Goal: Contribute content: Contribute content

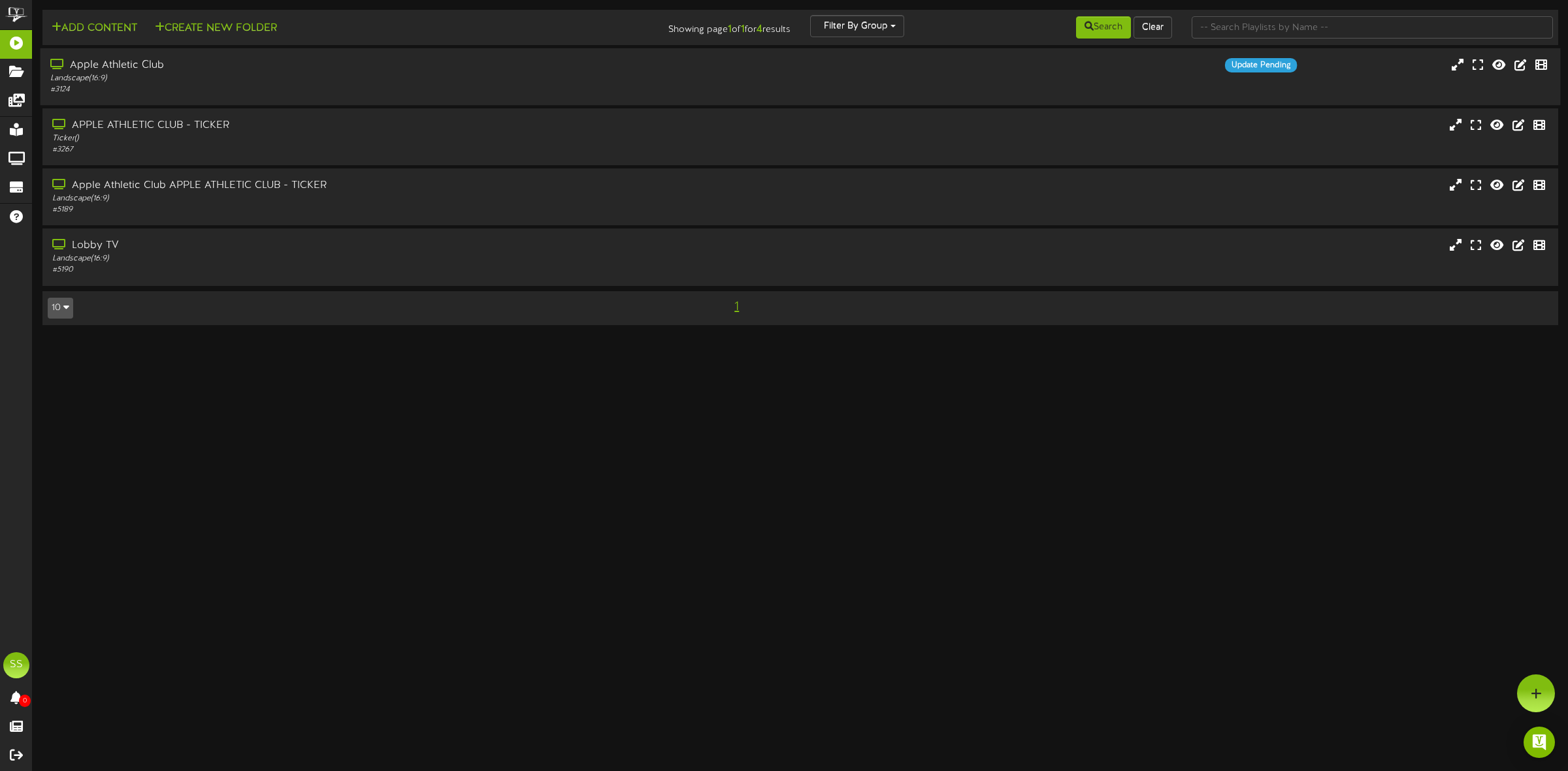
click at [189, 73] on div "Apple Athletic Club" at bounding box center [357, 66] width 614 height 15
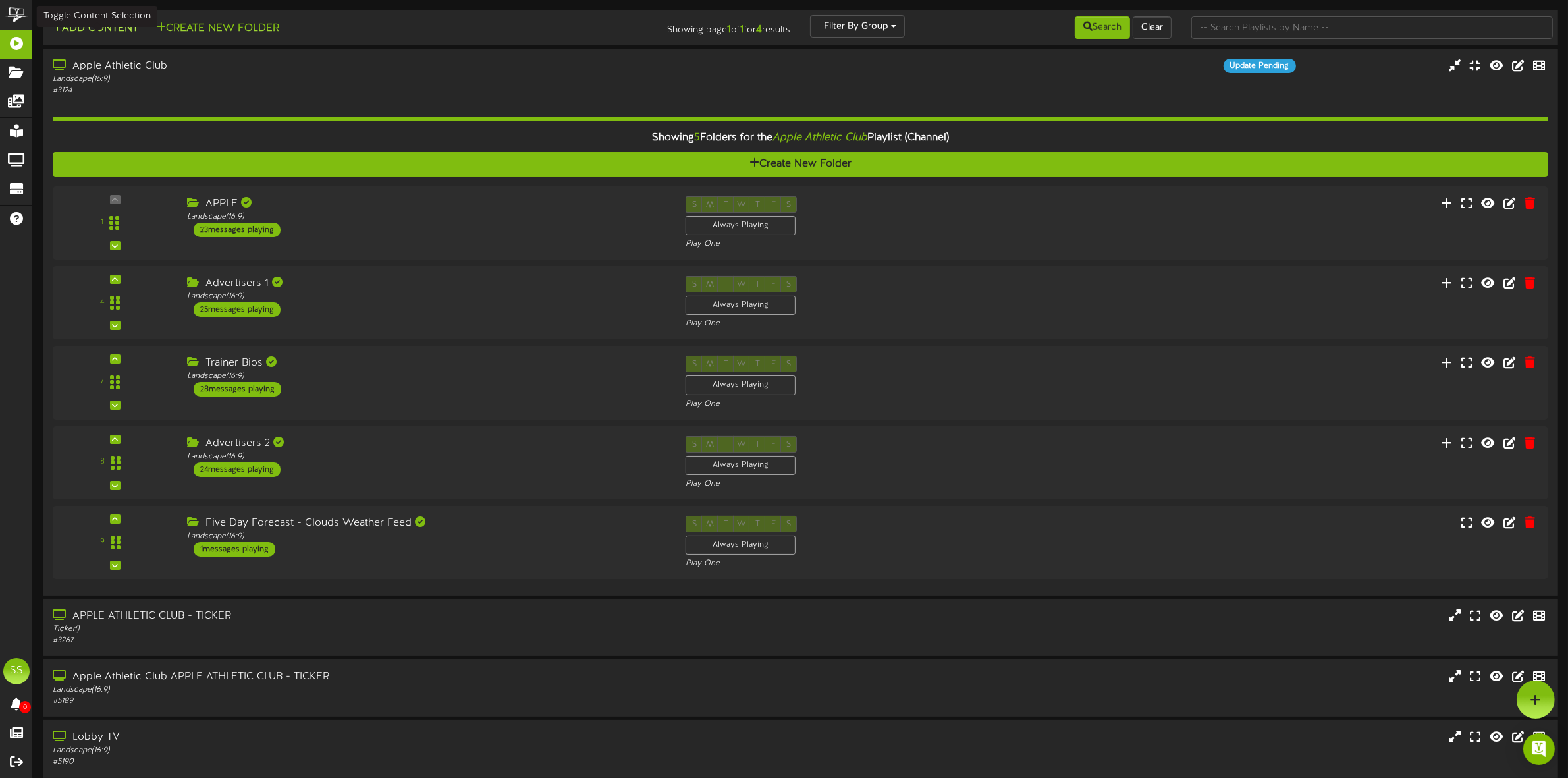
click at [102, 27] on button "Add Content" at bounding box center [95, 28] width 95 height 17
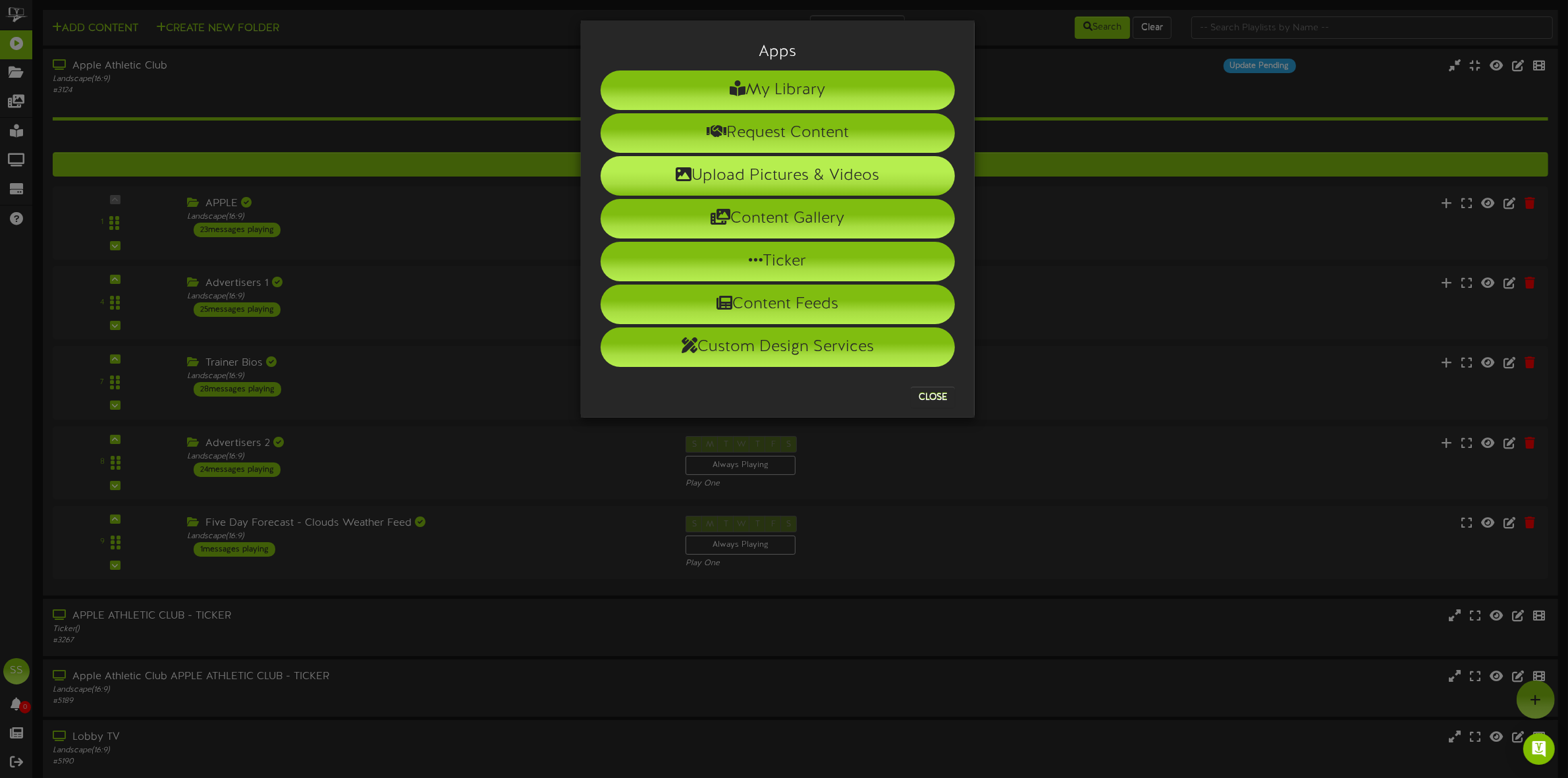
click at [741, 178] on li "Upload Pictures & Videos" at bounding box center [778, 175] width 354 height 39
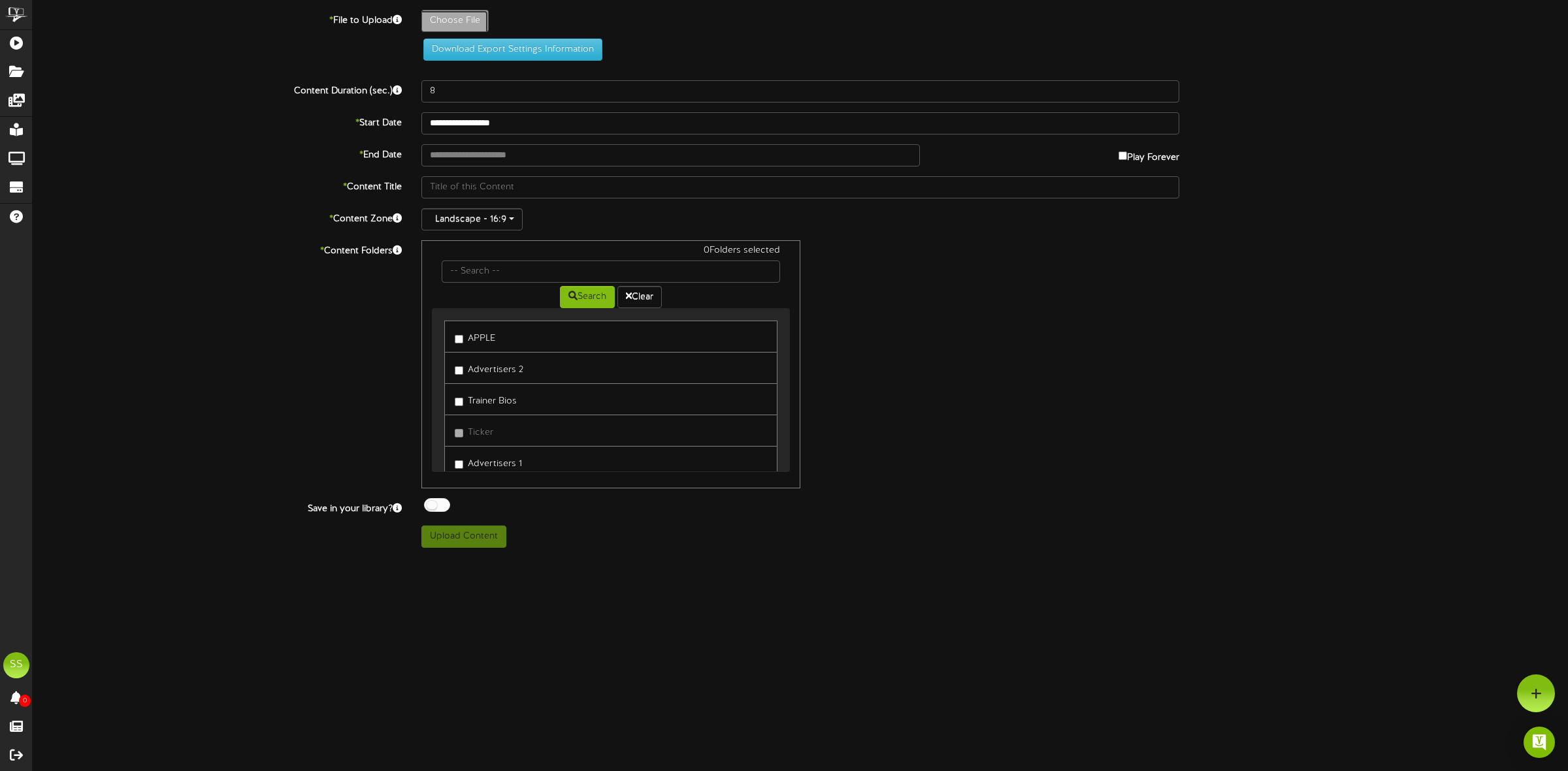
type input "**********"
type input "bingo-oct2025revel"
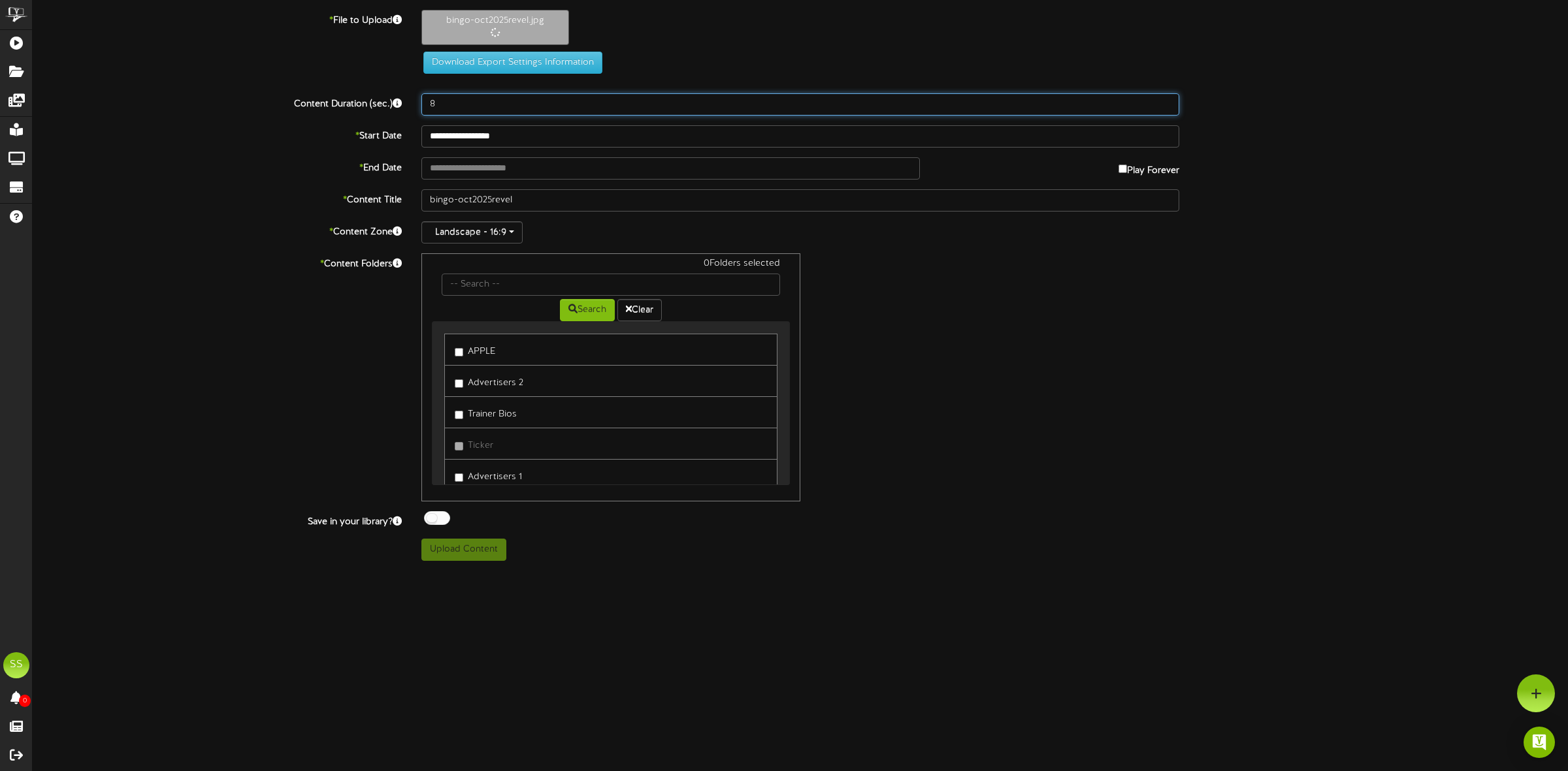
drag, startPoint x: 443, startPoint y: 106, endPoint x: 391, endPoint y: 103, distance: 52.1
click at [391, 103] on div "Content Duration (sec.) 8" at bounding box center [799, 105] width 1554 height 22
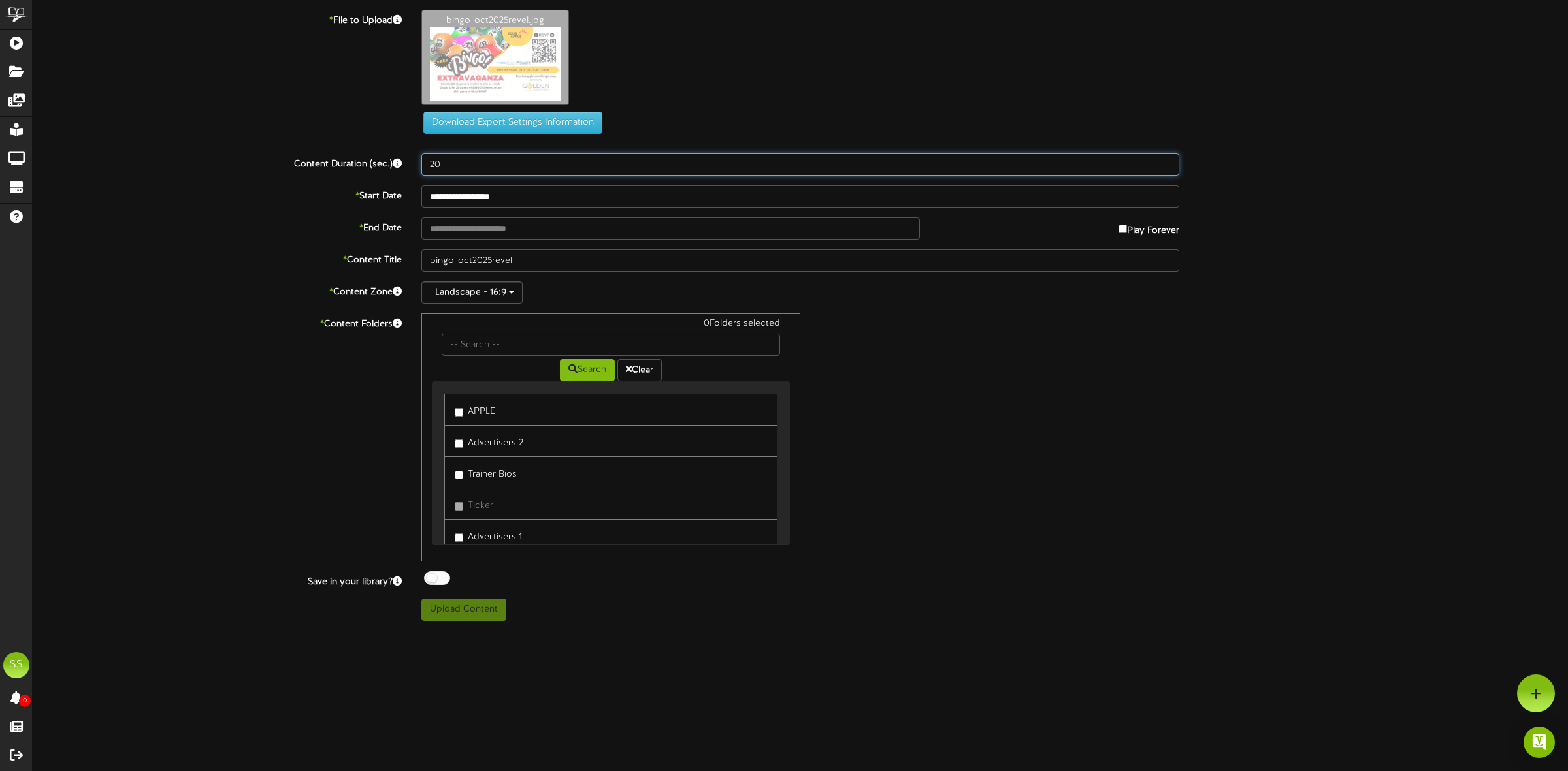
type input "20"
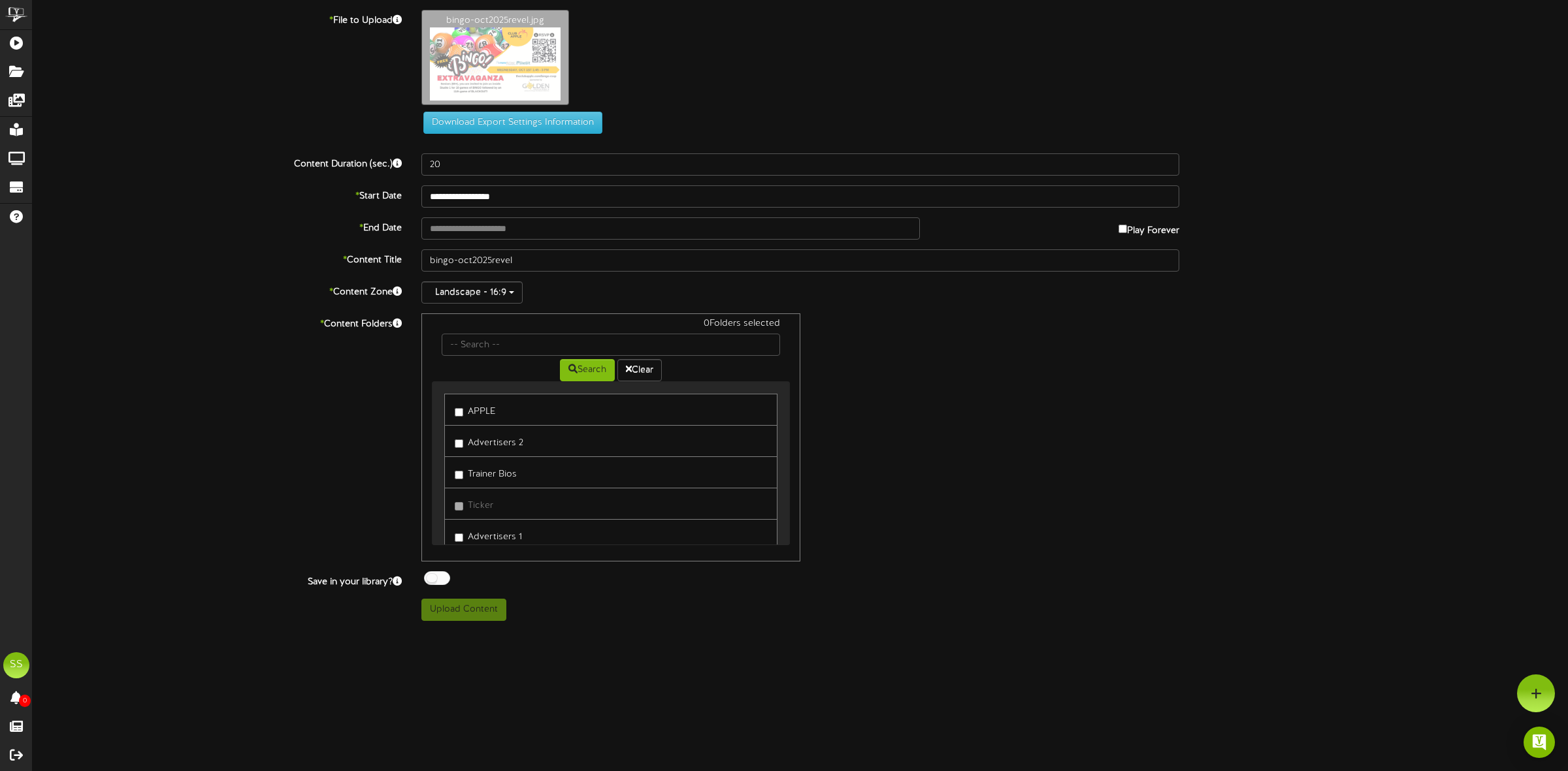
click at [475, 415] on label "APPLE" at bounding box center [474, 409] width 40 height 17
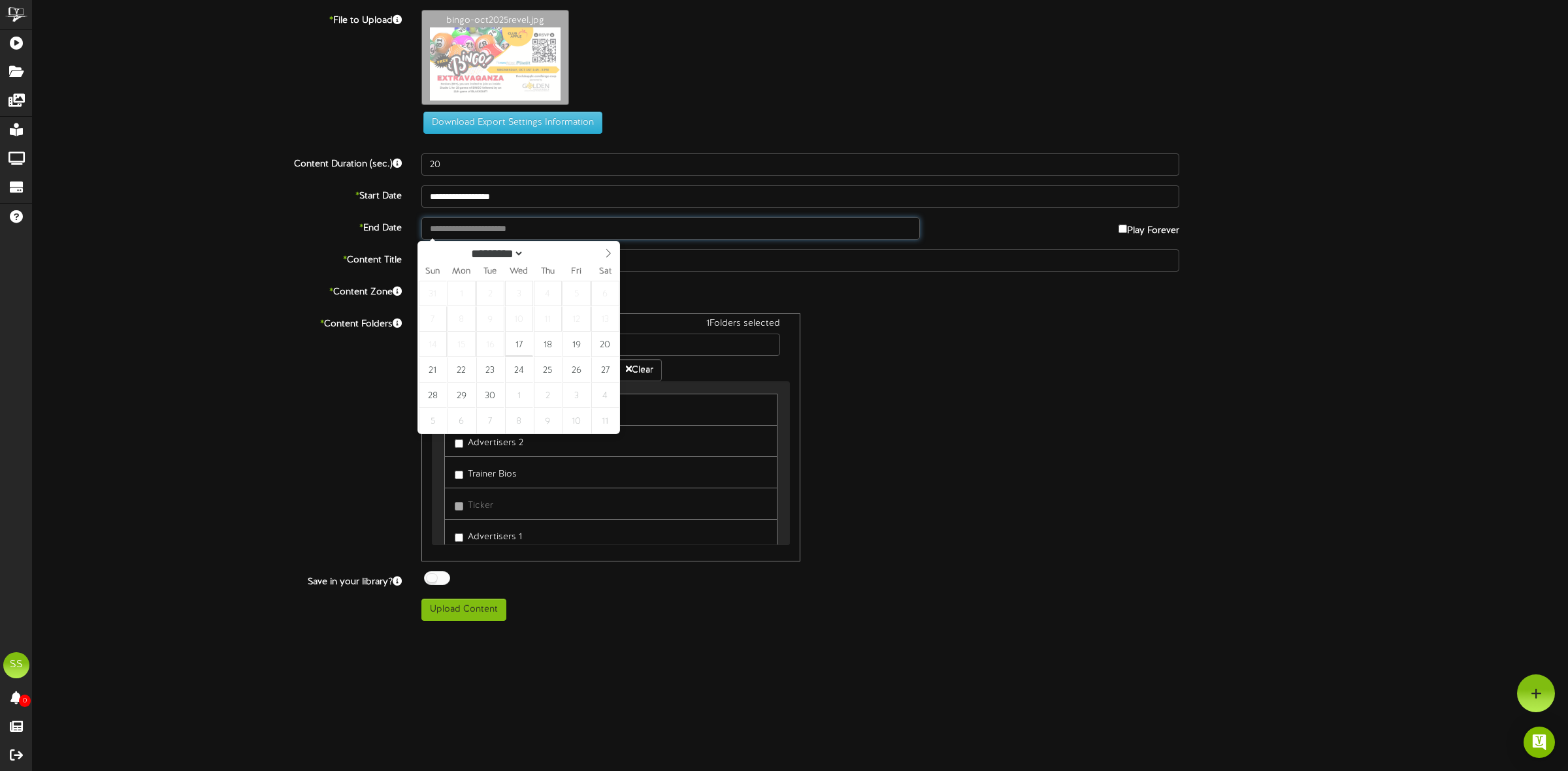
click at [452, 228] on input "text" at bounding box center [670, 228] width 498 height 22
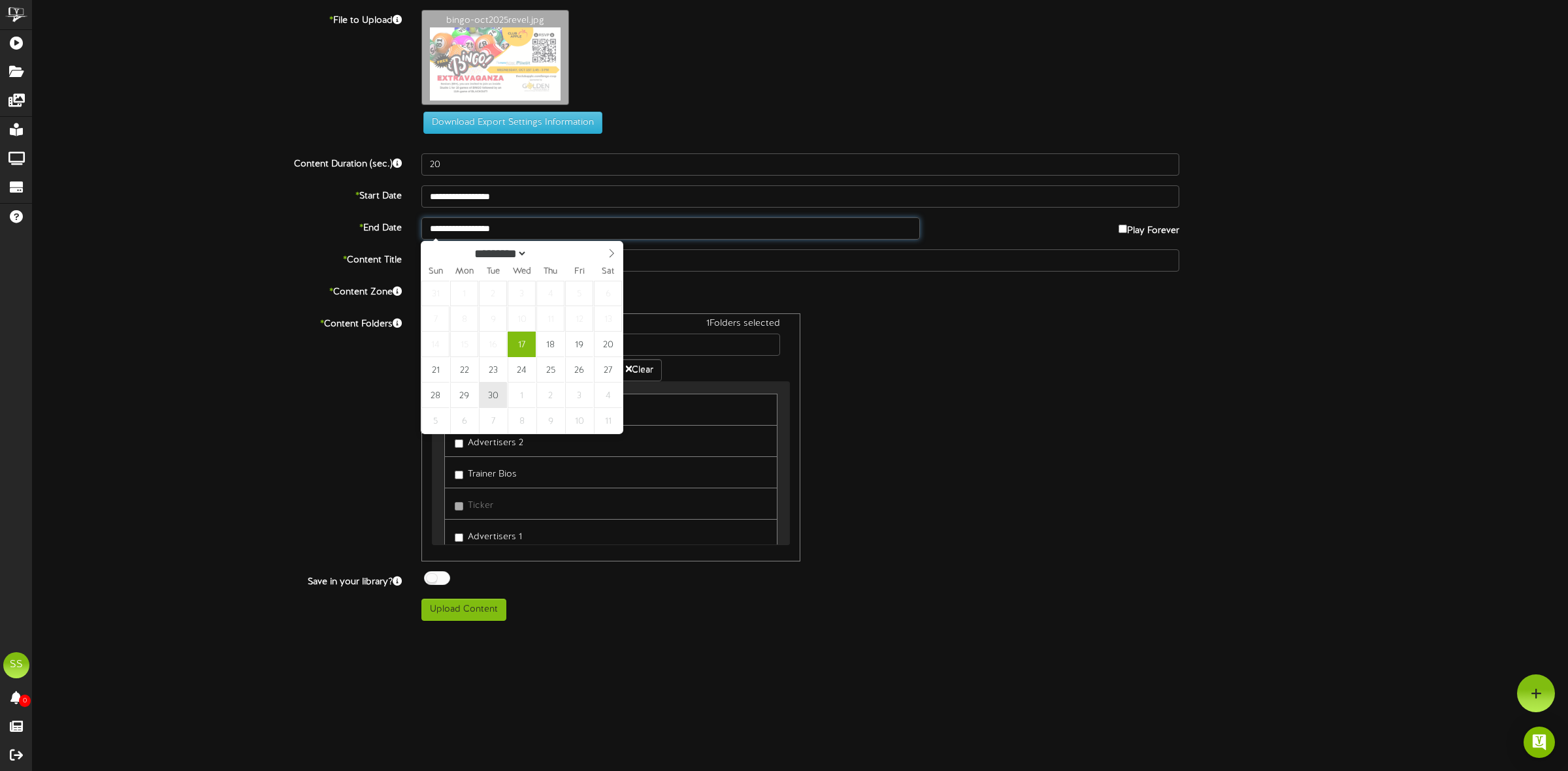
type input "**********"
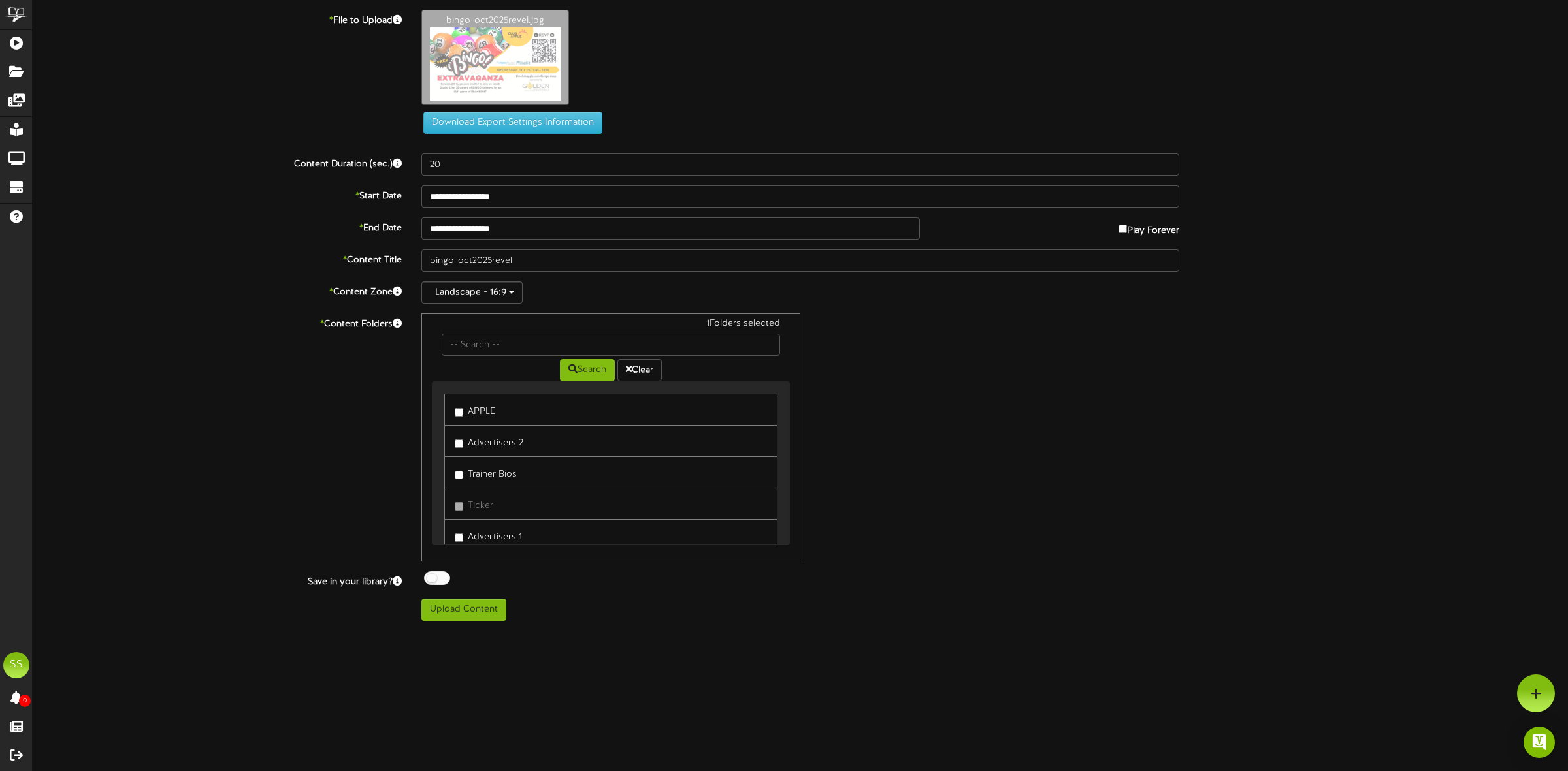
click at [443, 582] on div at bounding box center [437, 578] width 26 height 14
click at [463, 611] on button "Upload Content" at bounding box center [463, 610] width 85 height 22
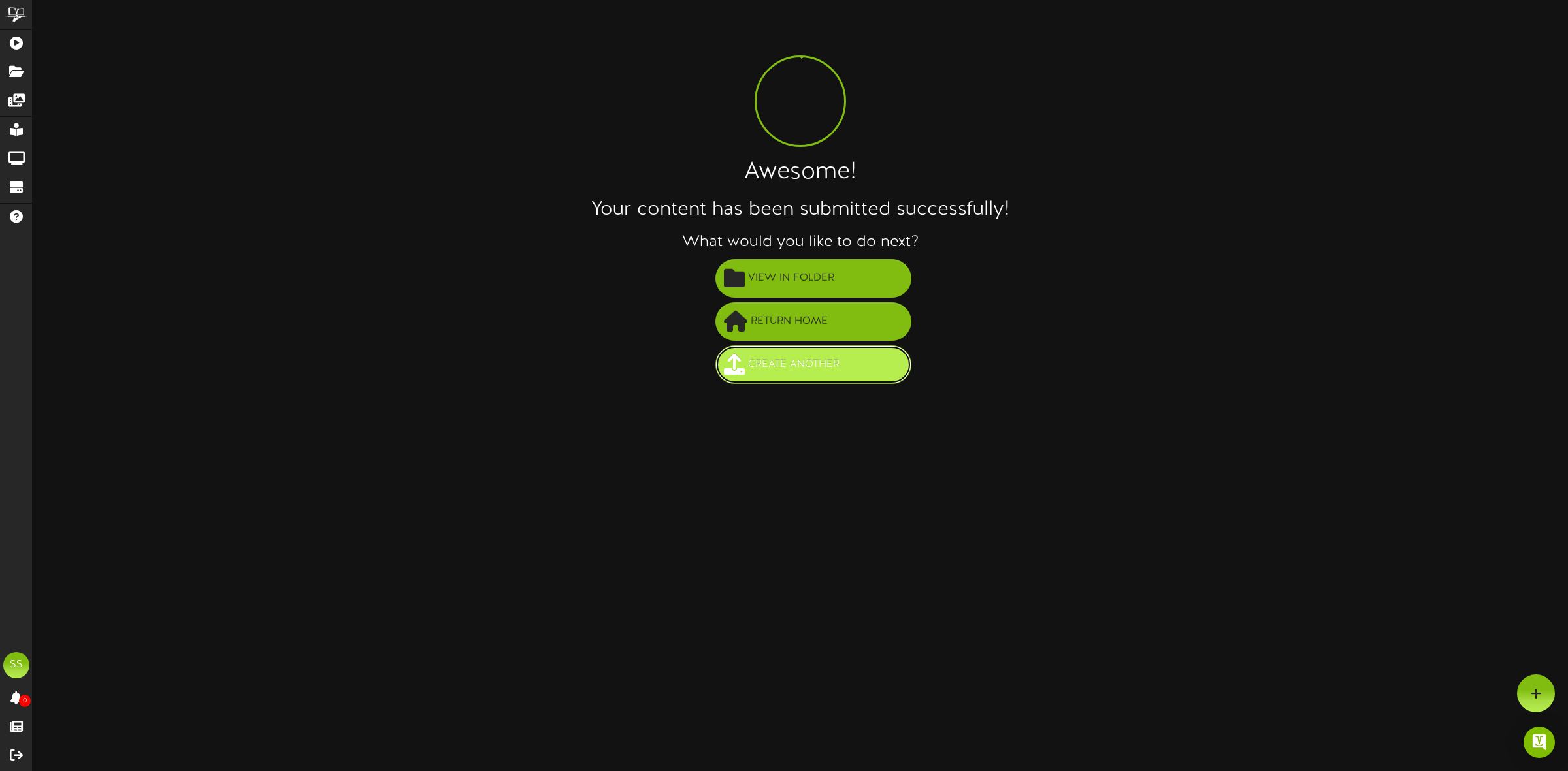
click at [810, 361] on span "Create Another" at bounding box center [794, 365] width 98 height 22
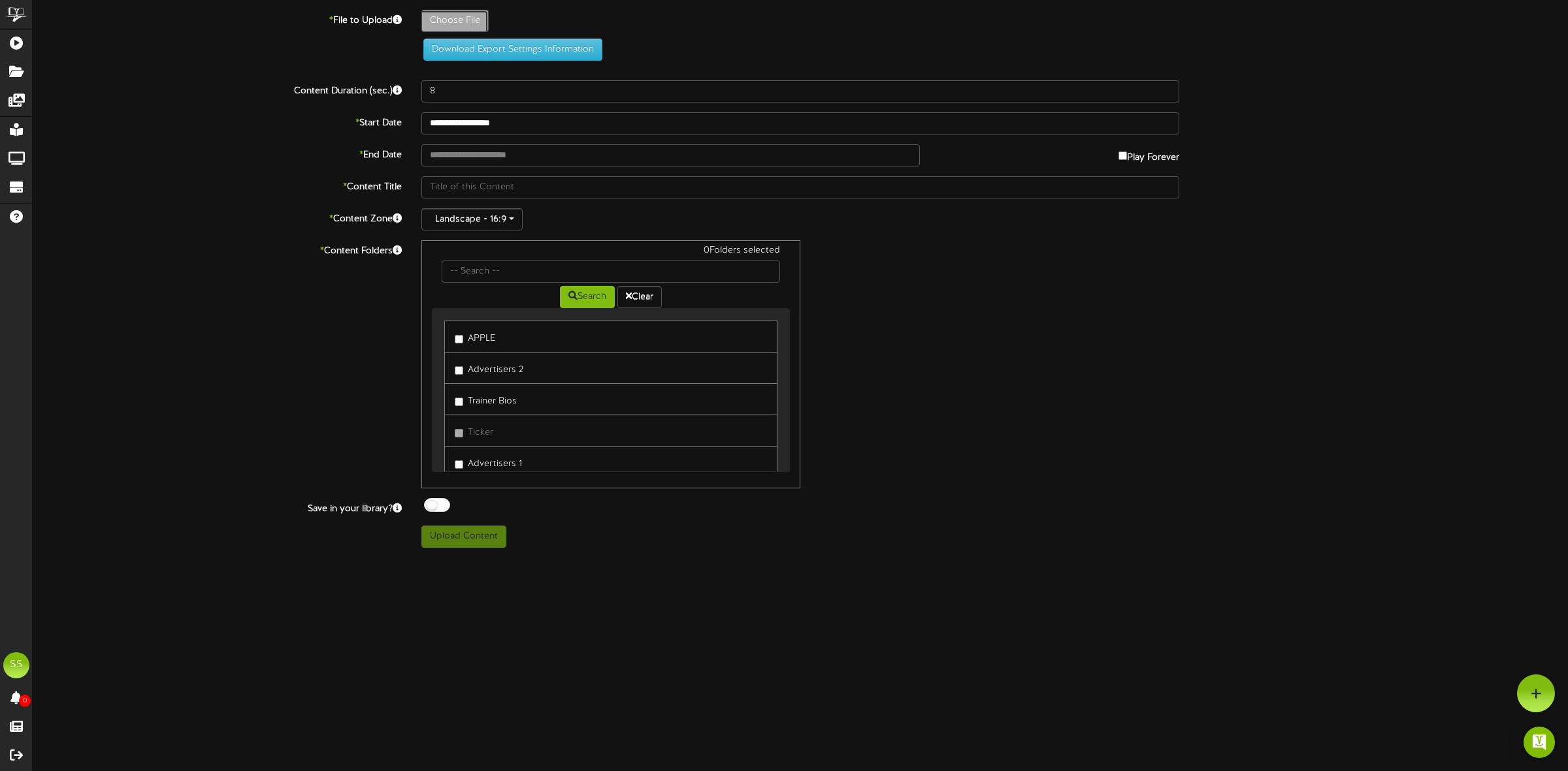
type input "**********"
type input "bingo-oct2025revel"
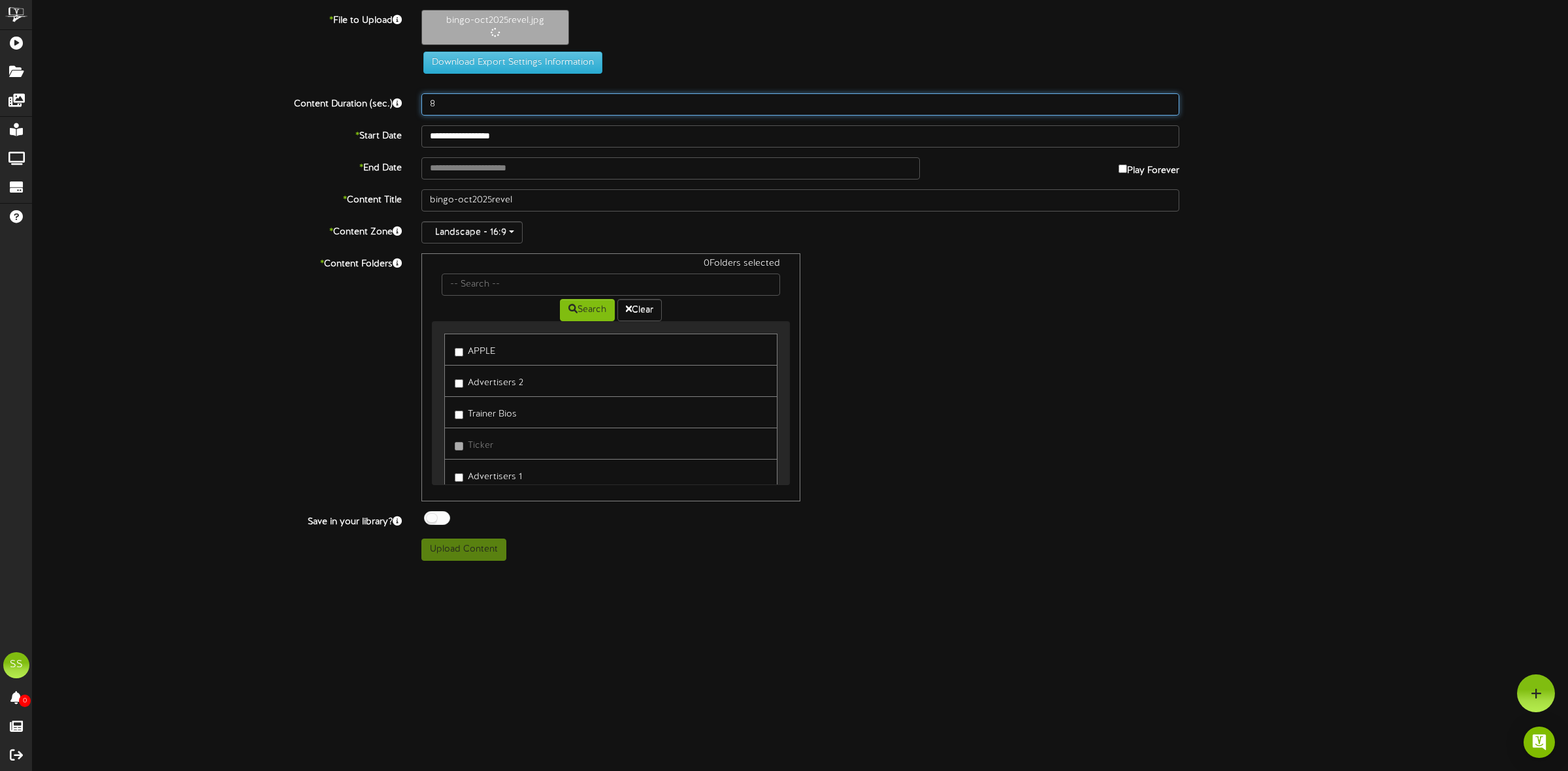
drag, startPoint x: 442, startPoint y: 98, endPoint x: 426, endPoint y: 100, distance: 16.1
click at [426, 100] on input "8" at bounding box center [800, 105] width 758 height 22
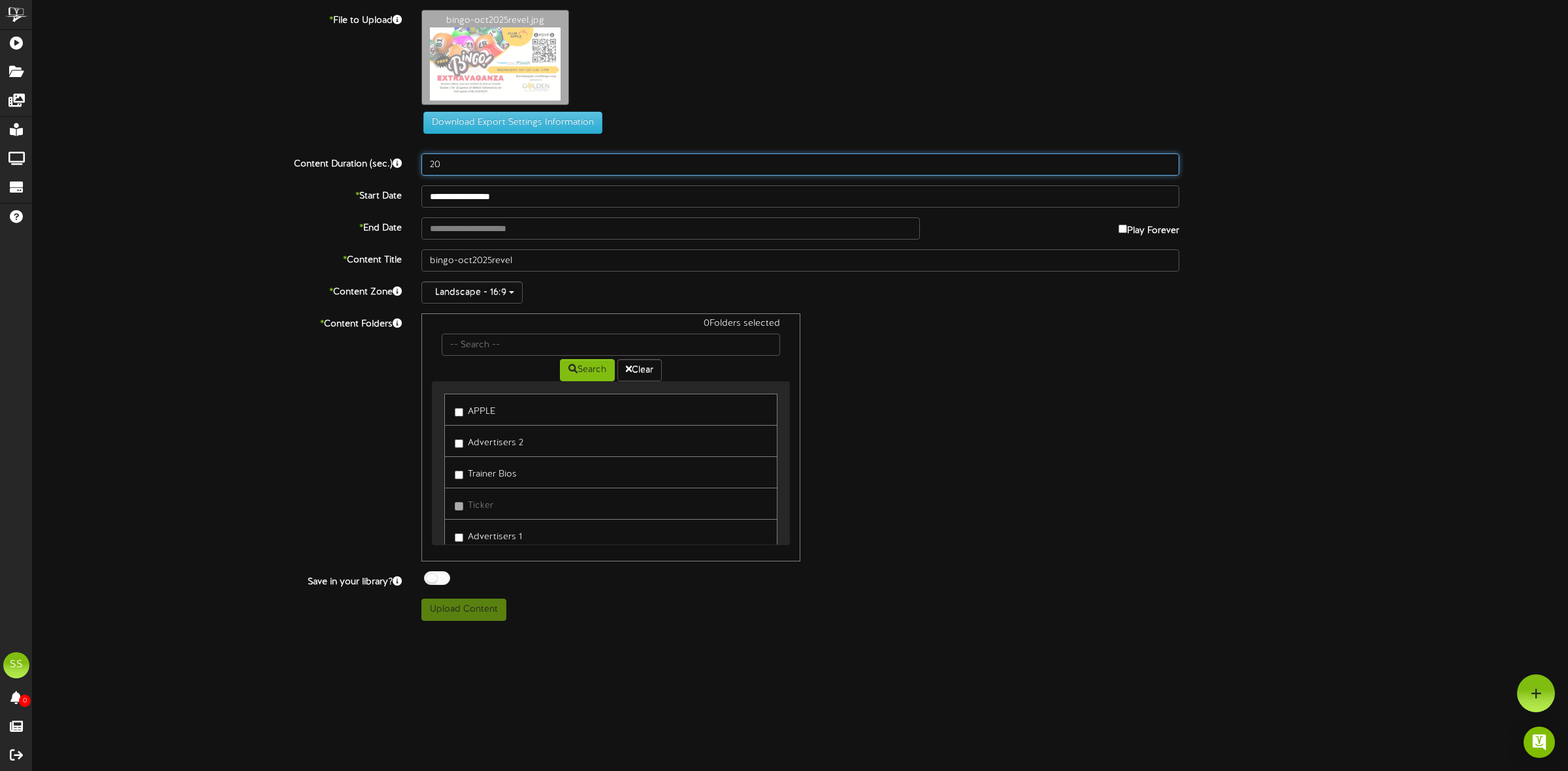
type input "20"
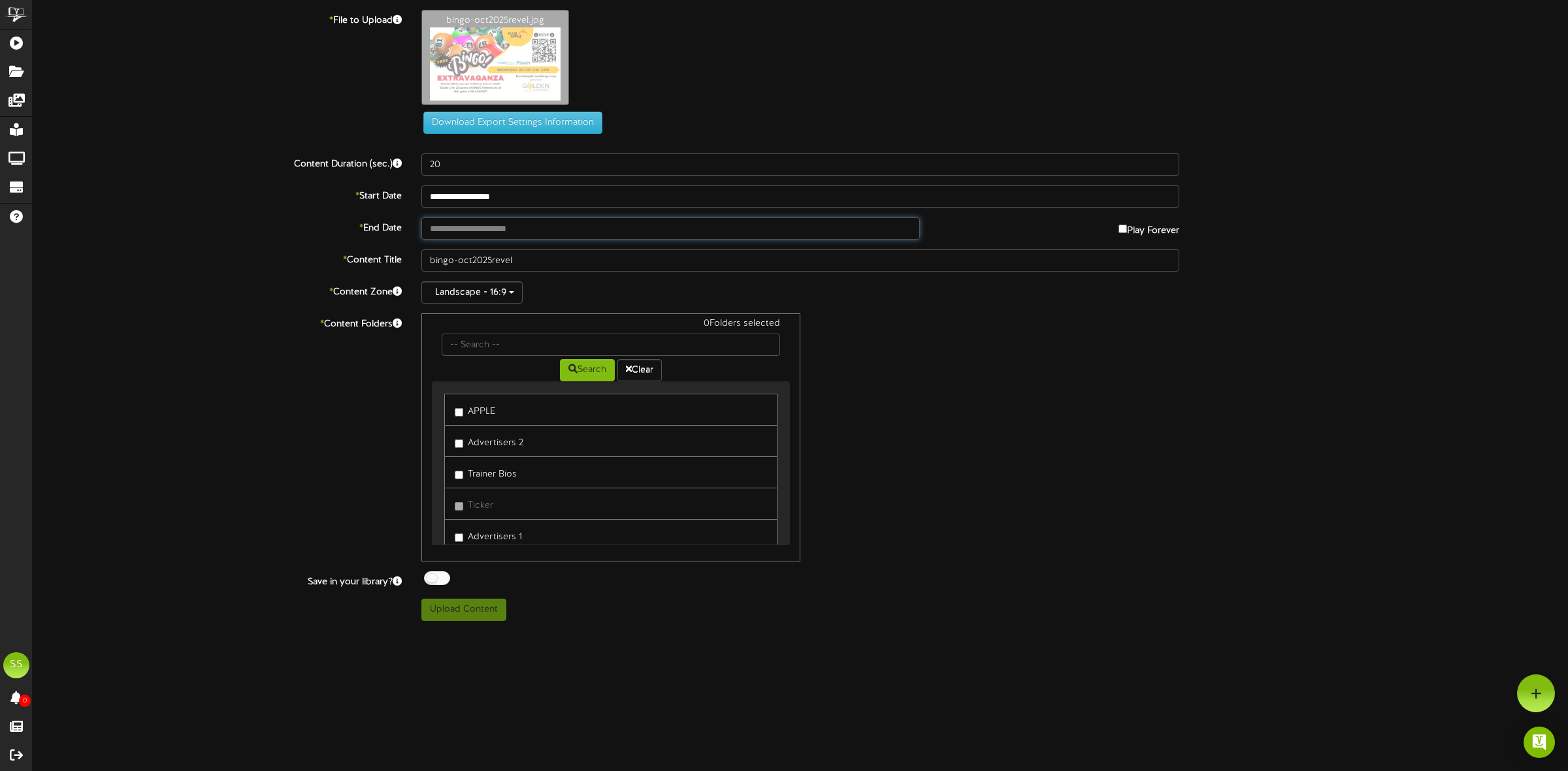
click at [452, 234] on input "text" at bounding box center [670, 228] width 498 height 22
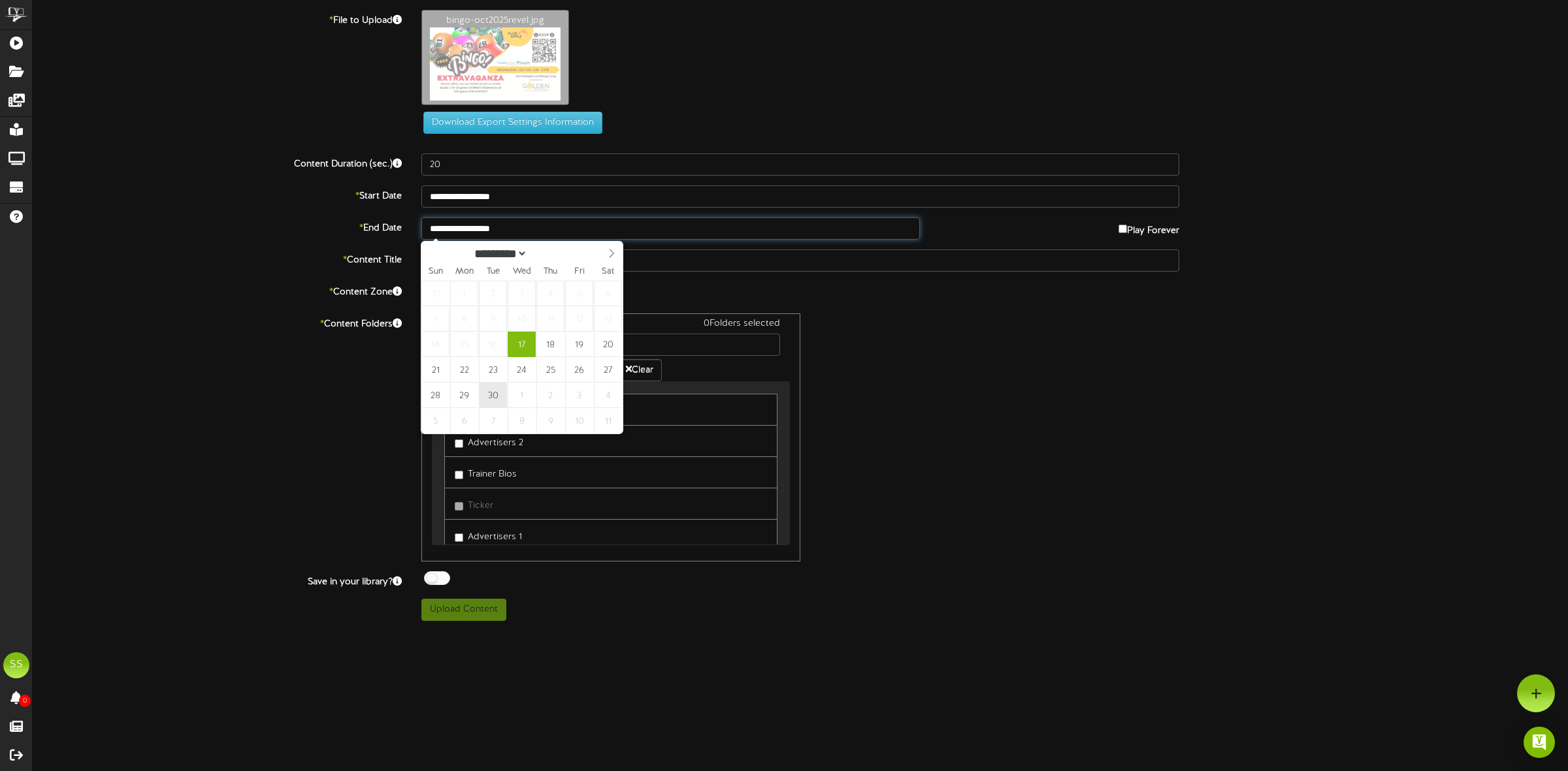
type input "**********"
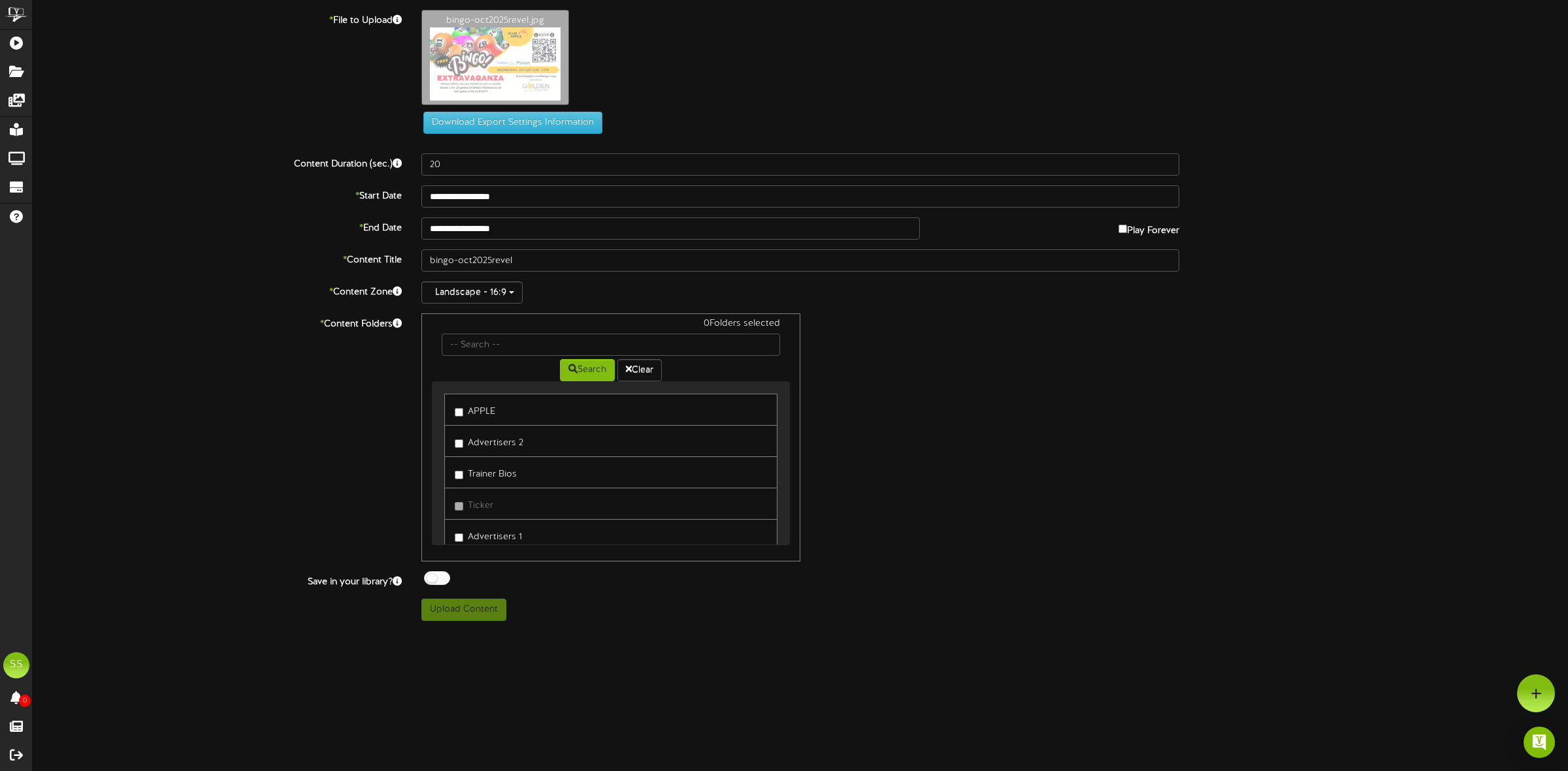
click at [480, 415] on label "APPLE" at bounding box center [474, 409] width 40 height 17
click at [440, 583] on div at bounding box center [437, 578] width 26 height 14
click at [478, 614] on button "Upload Content" at bounding box center [463, 610] width 85 height 22
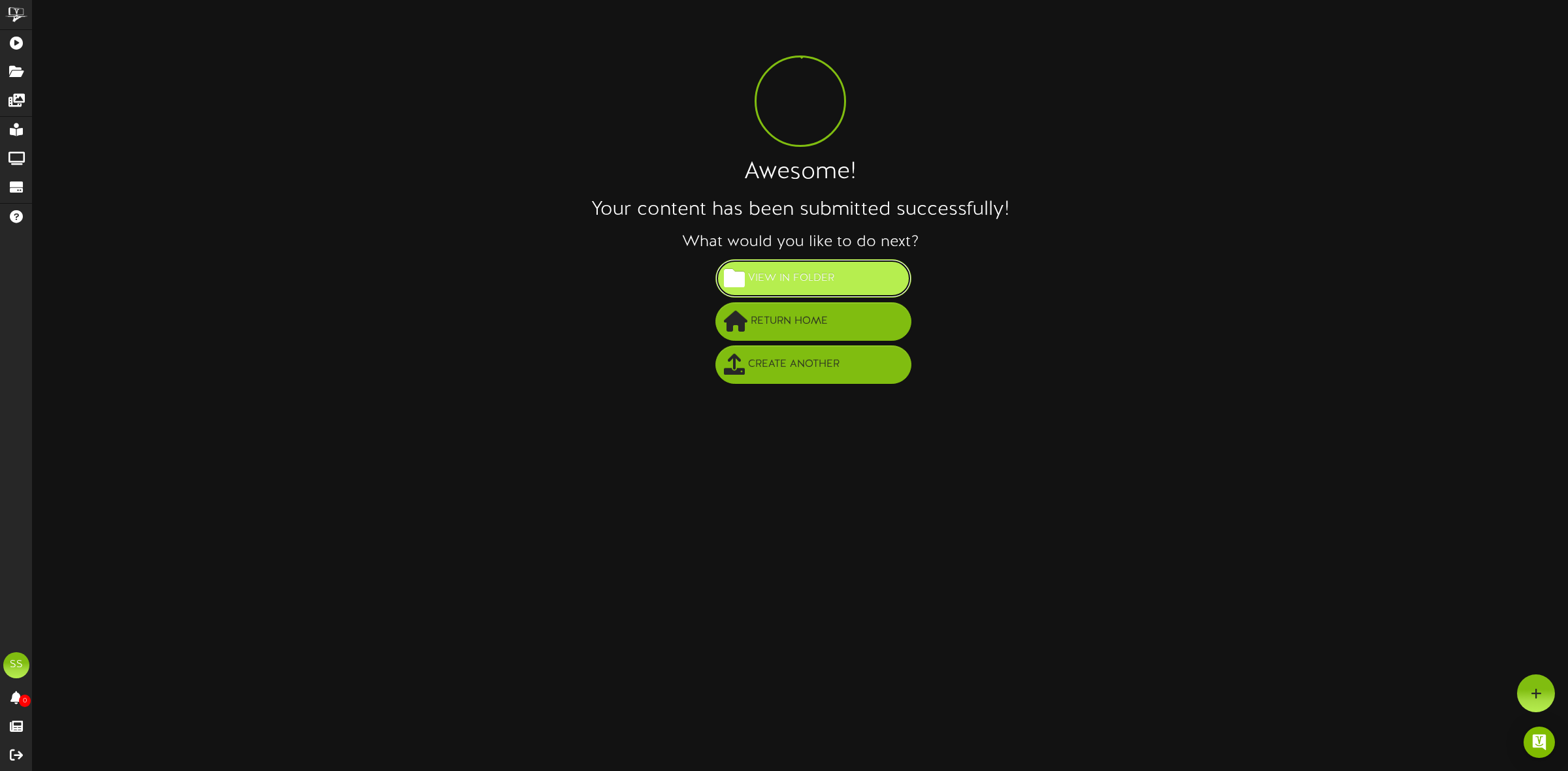
click at [787, 279] on span "View in Folder" at bounding box center [791, 279] width 93 height 22
